Goal: Ask a question: Seek information or help from site administrators or community

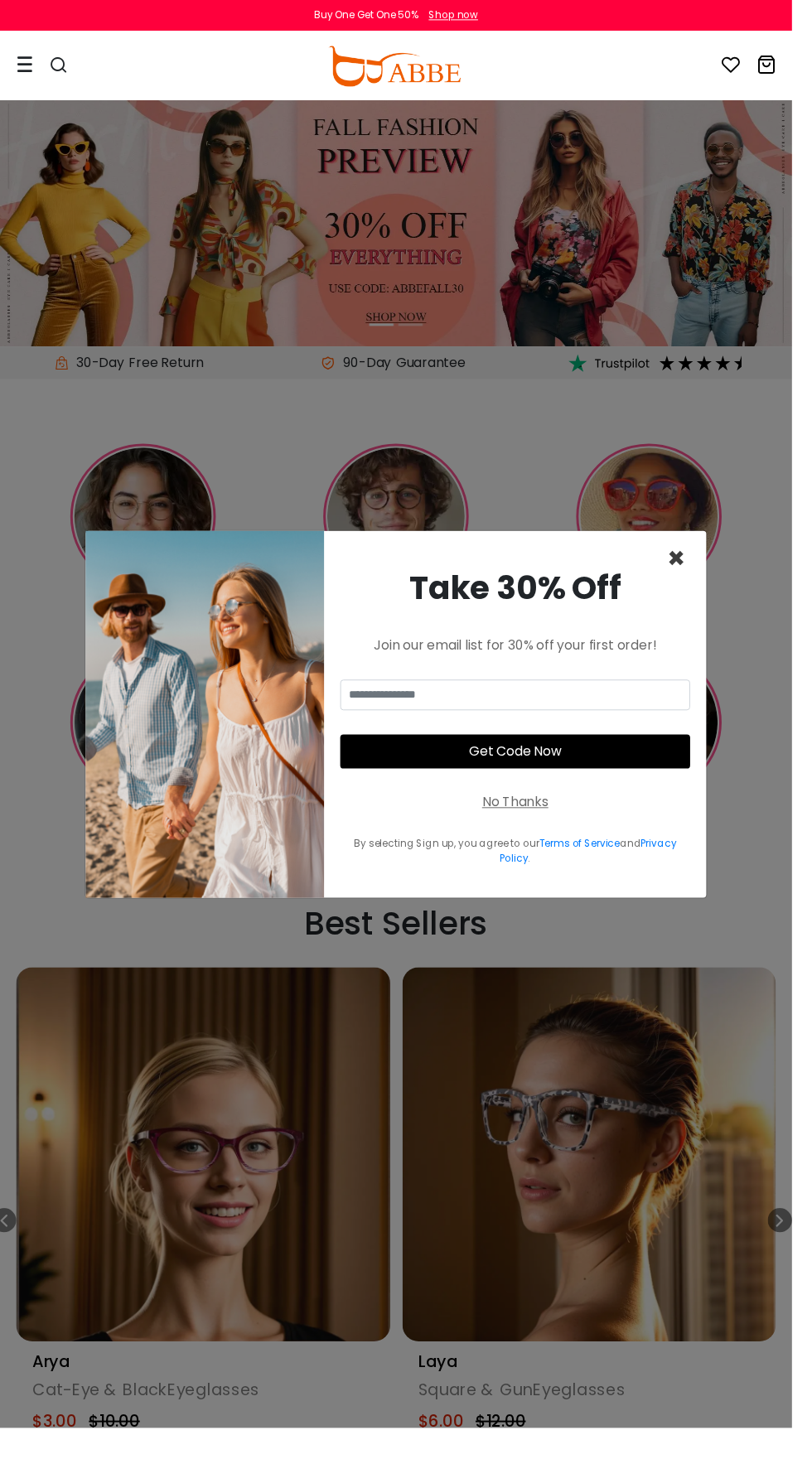
click at [703, 593] on span "×" at bounding box center [693, 572] width 19 height 42
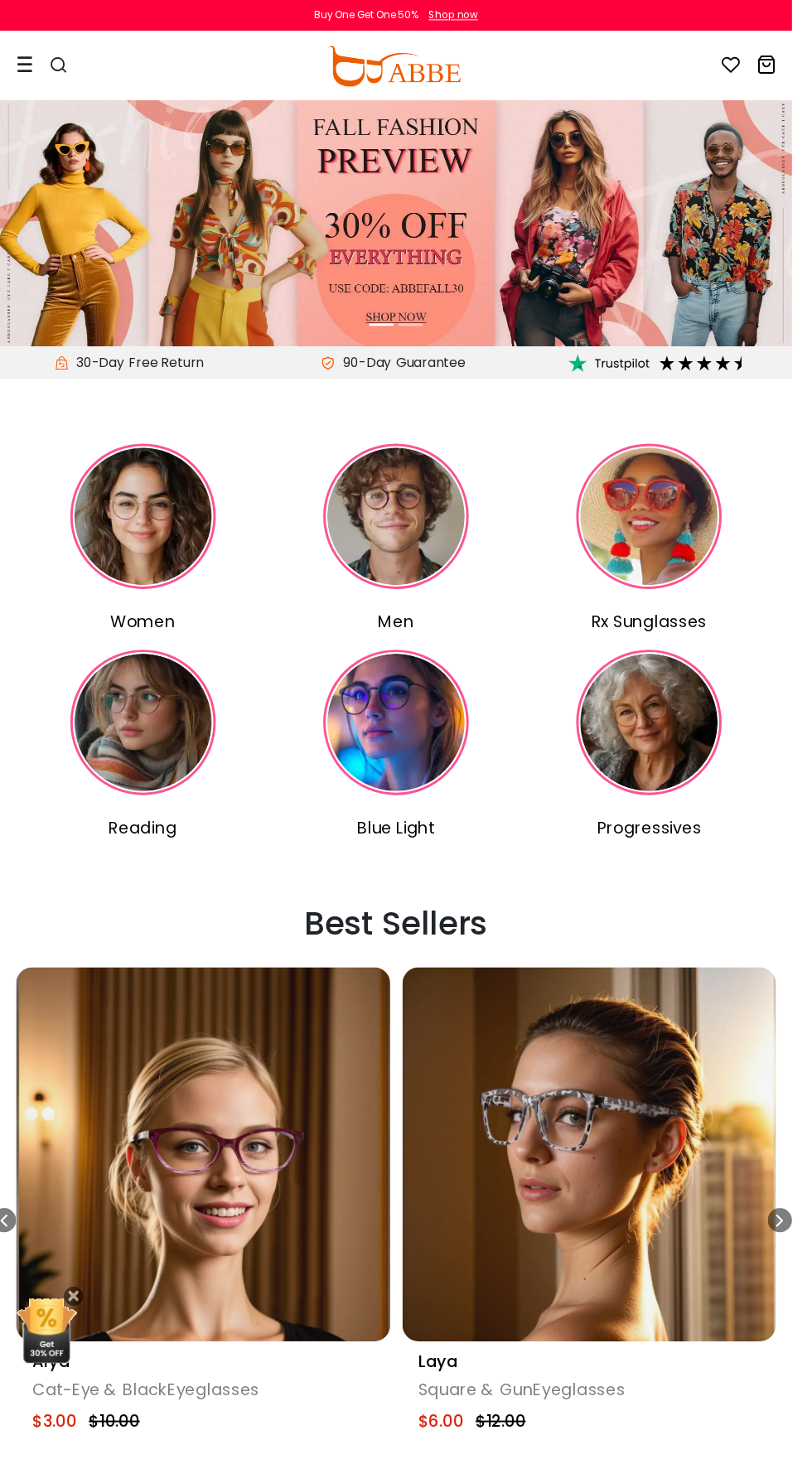
click at [37, 65] on div at bounding box center [52, 68] width 70 height 70
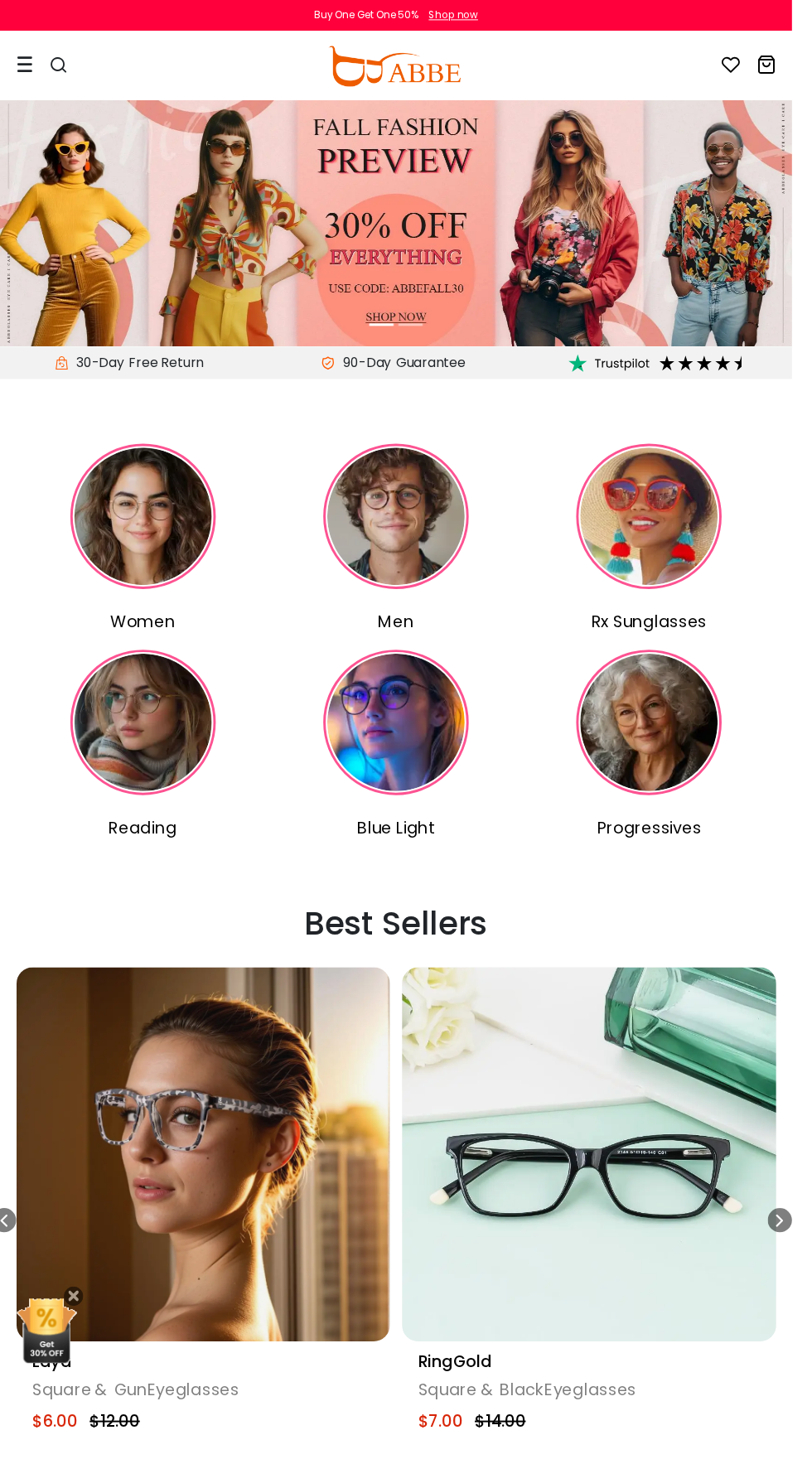
click at [34, 62] on div at bounding box center [52, 68] width 70 height 70
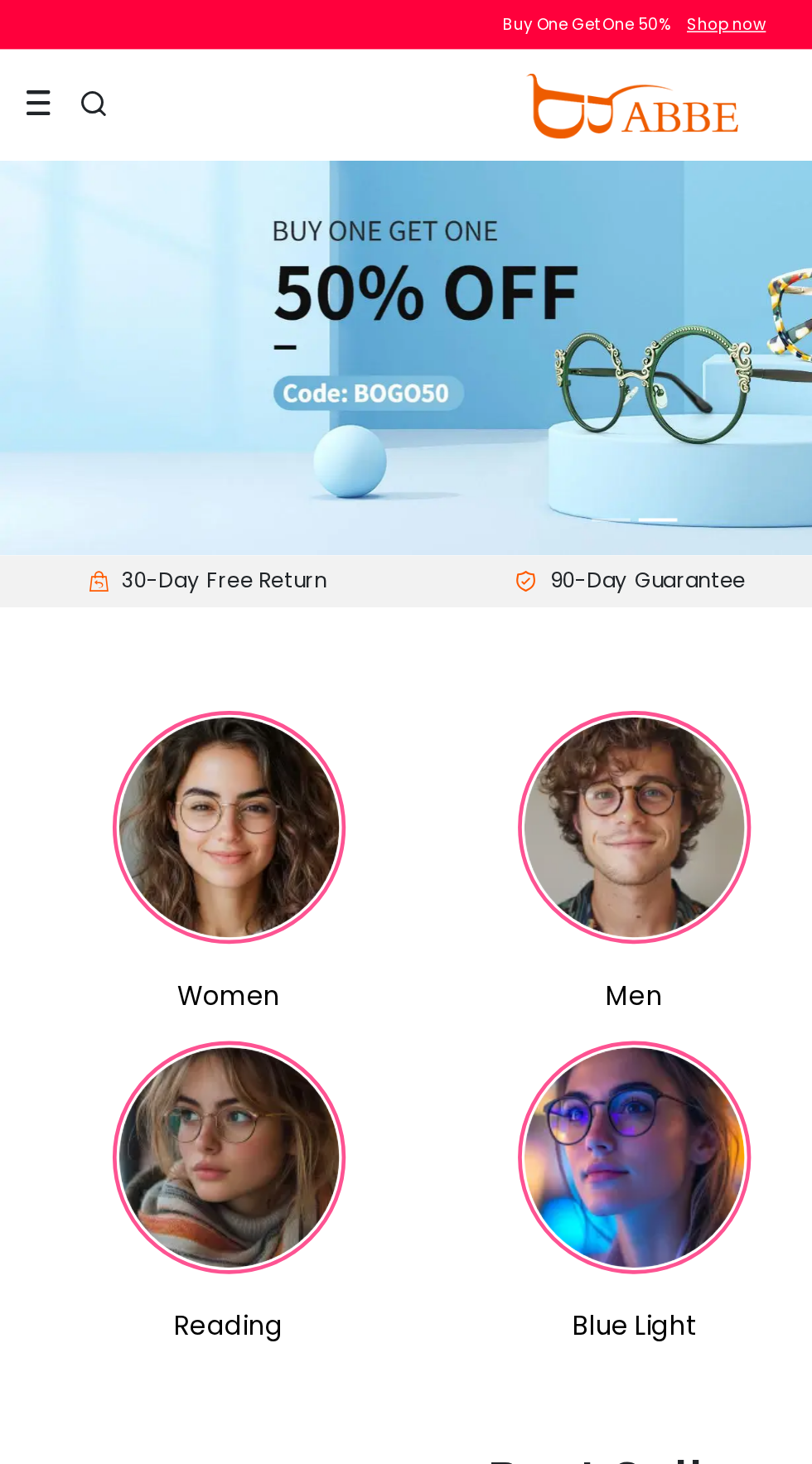
click at [33, 60] on div at bounding box center [52, 68] width 70 height 70
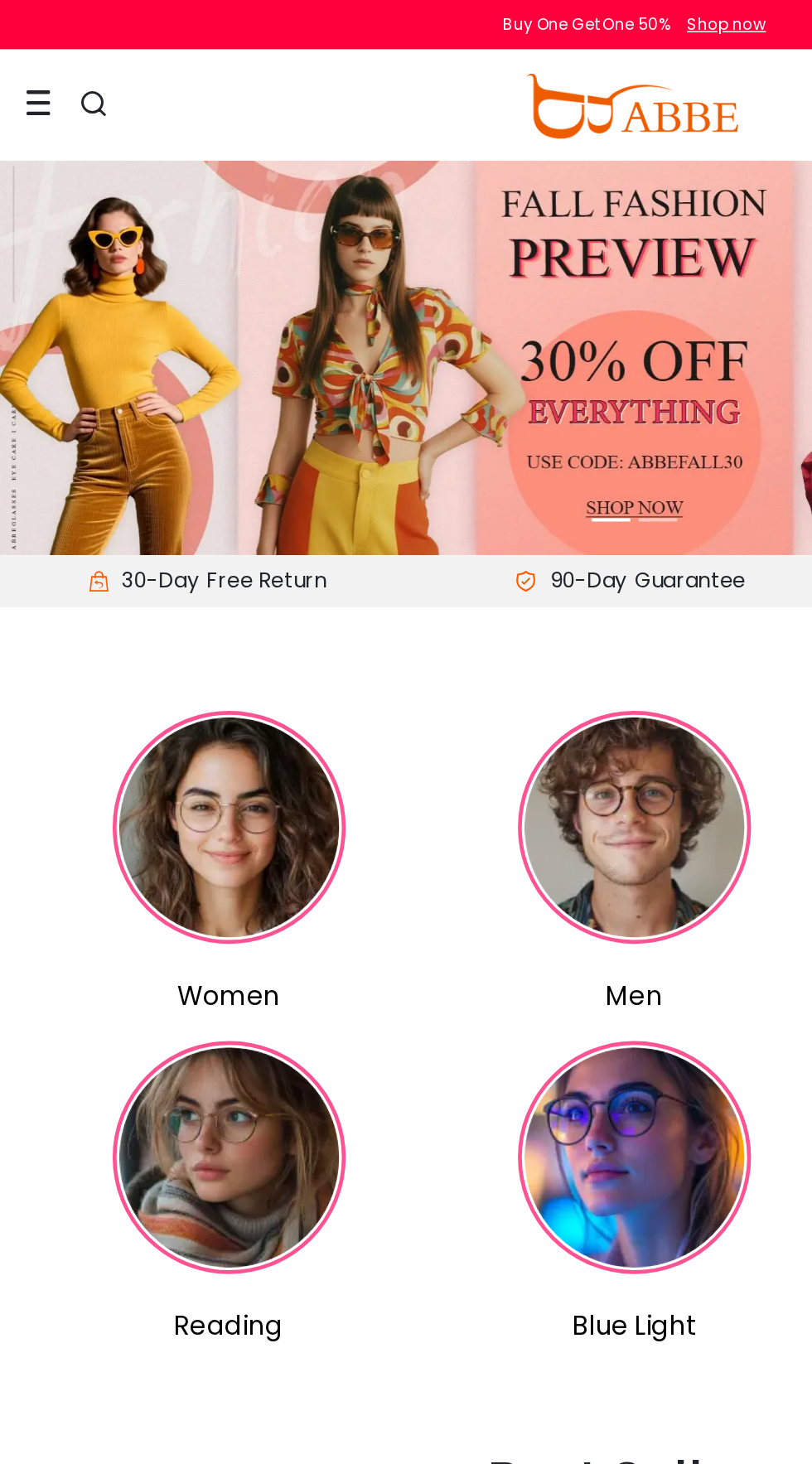
click at [28, 73] on icon at bounding box center [25, 65] width 17 height 17
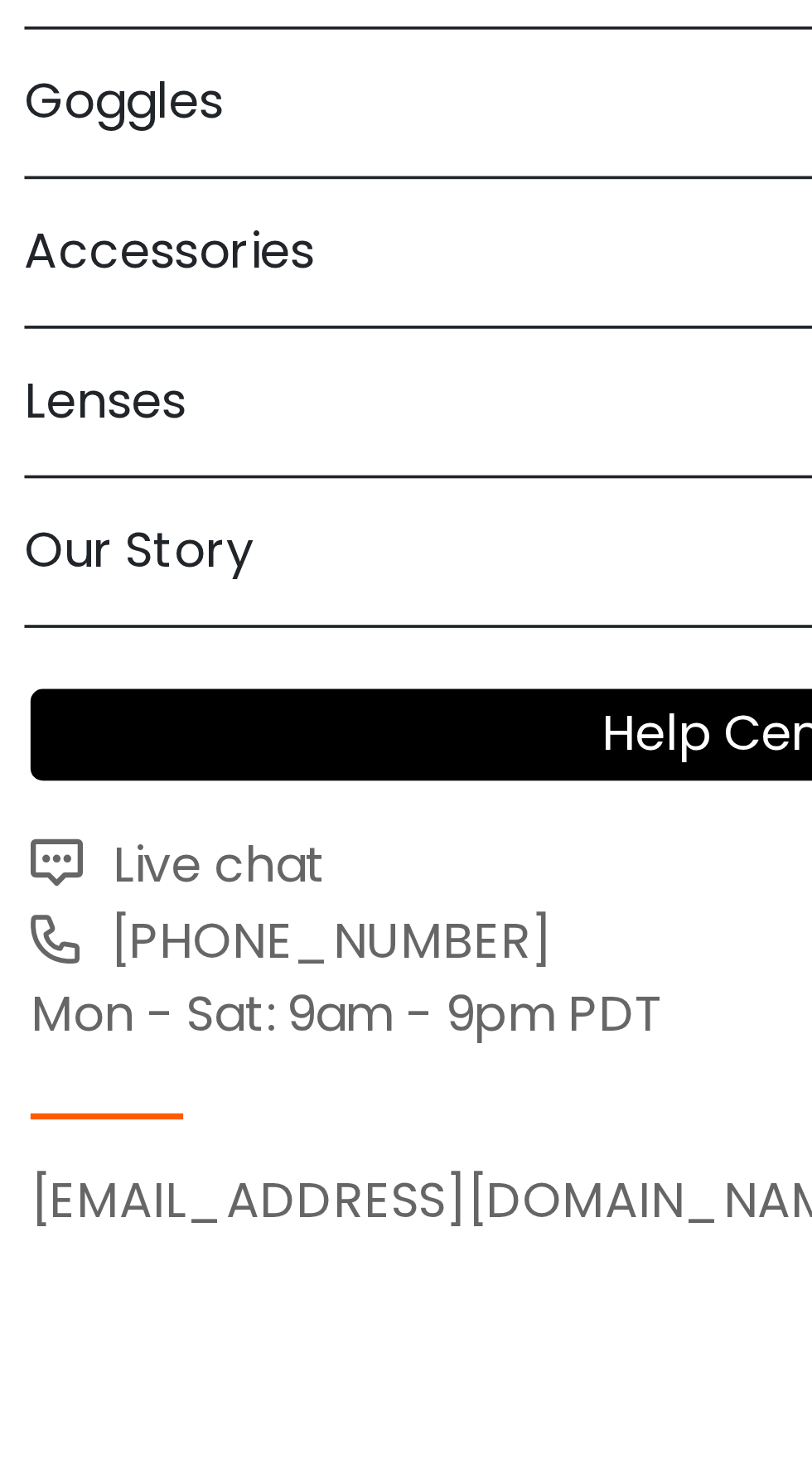
click at [54, 395] on span "Live chat" at bounding box center [57, 397] width 63 height 19
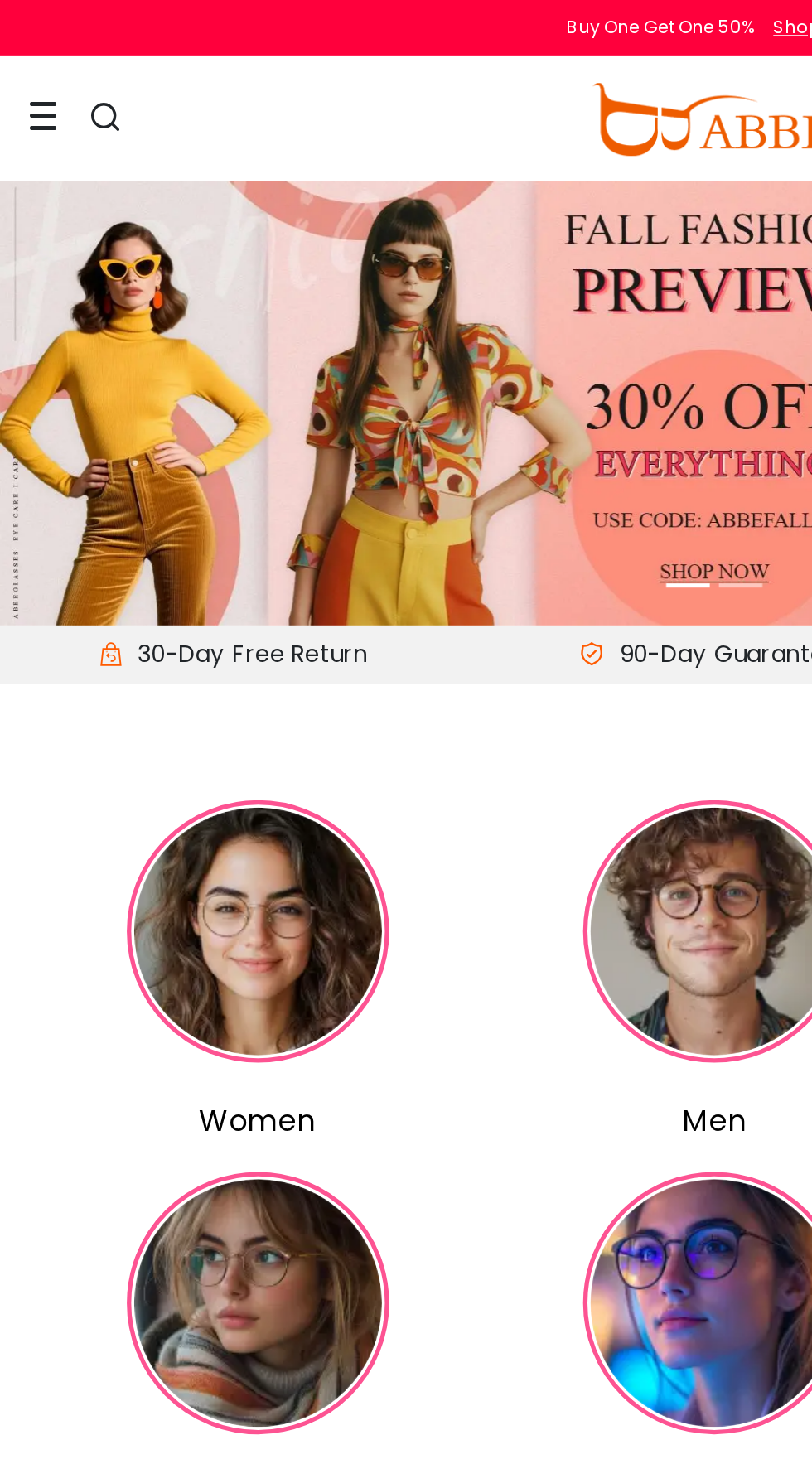
click at [32, 67] on icon at bounding box center [25, 65] width 17 height 17
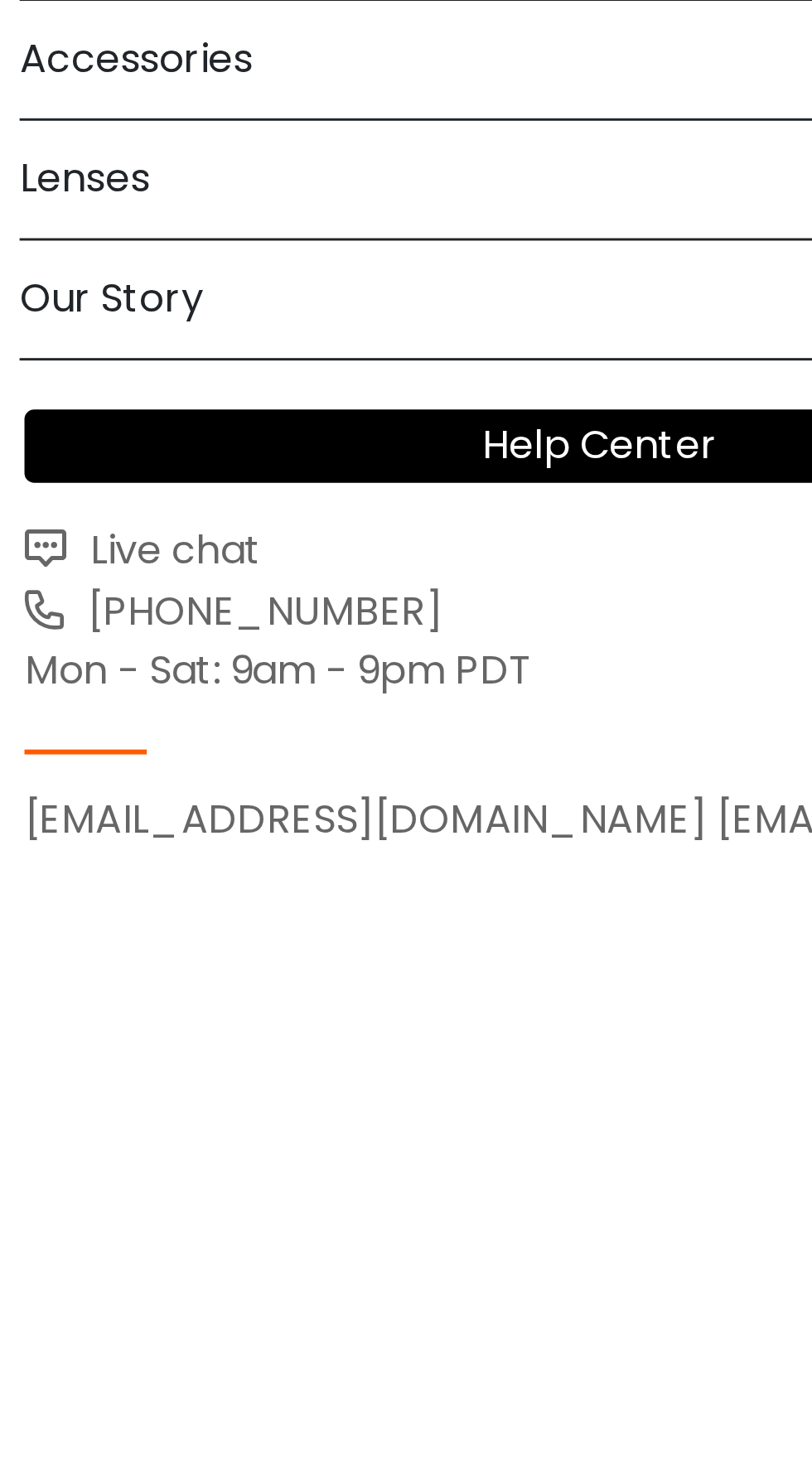
click at [46, 398] on span "Live chat" at bounding box center [57, 397] width 63 height 19
